Goal: Consume media (video, audio)

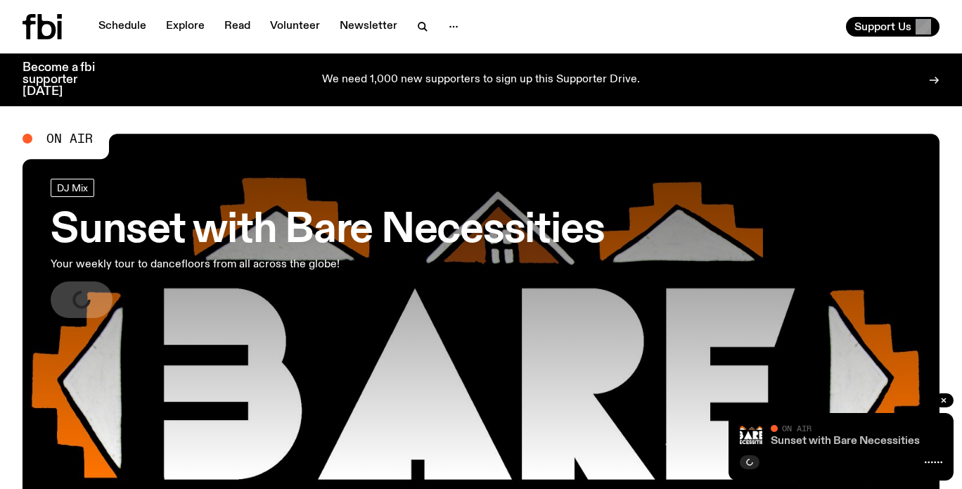
click at [813, 442] on link "Sunset with Bare Necessities" at bounding box center [845, 440] width 149 height 11
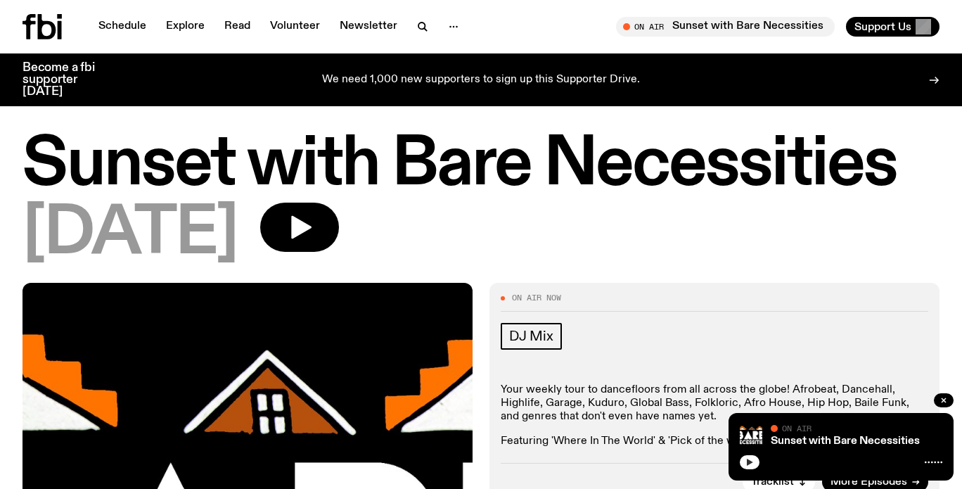
click at [749, 463] on icon "button" at bounding box center [750, 461] width 6 height 7
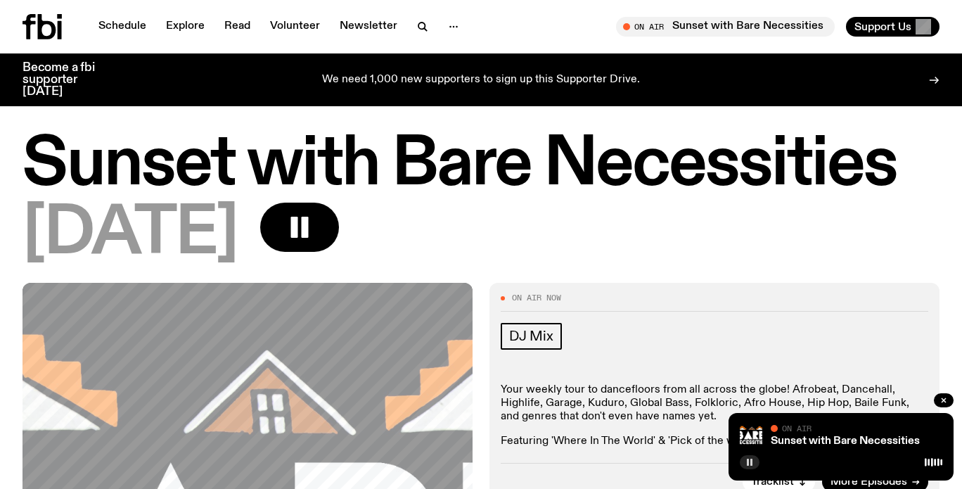
click at [577, 415] on p "Your weekly tour to dancefloors from all across the globe! Afrobeat, Dancehall,…" at bounding box center [714, 403] width 427 height 41
drag, startPoint x: 752, startPoint y: 462, endPoint x: 742, endPoint y: 451, distance: 14.4
click at [751, 461] on icon "button" at bounding box center [749, 462] width 8 height 8
